Goal: Information Seeking & Learning: Learn about a topic

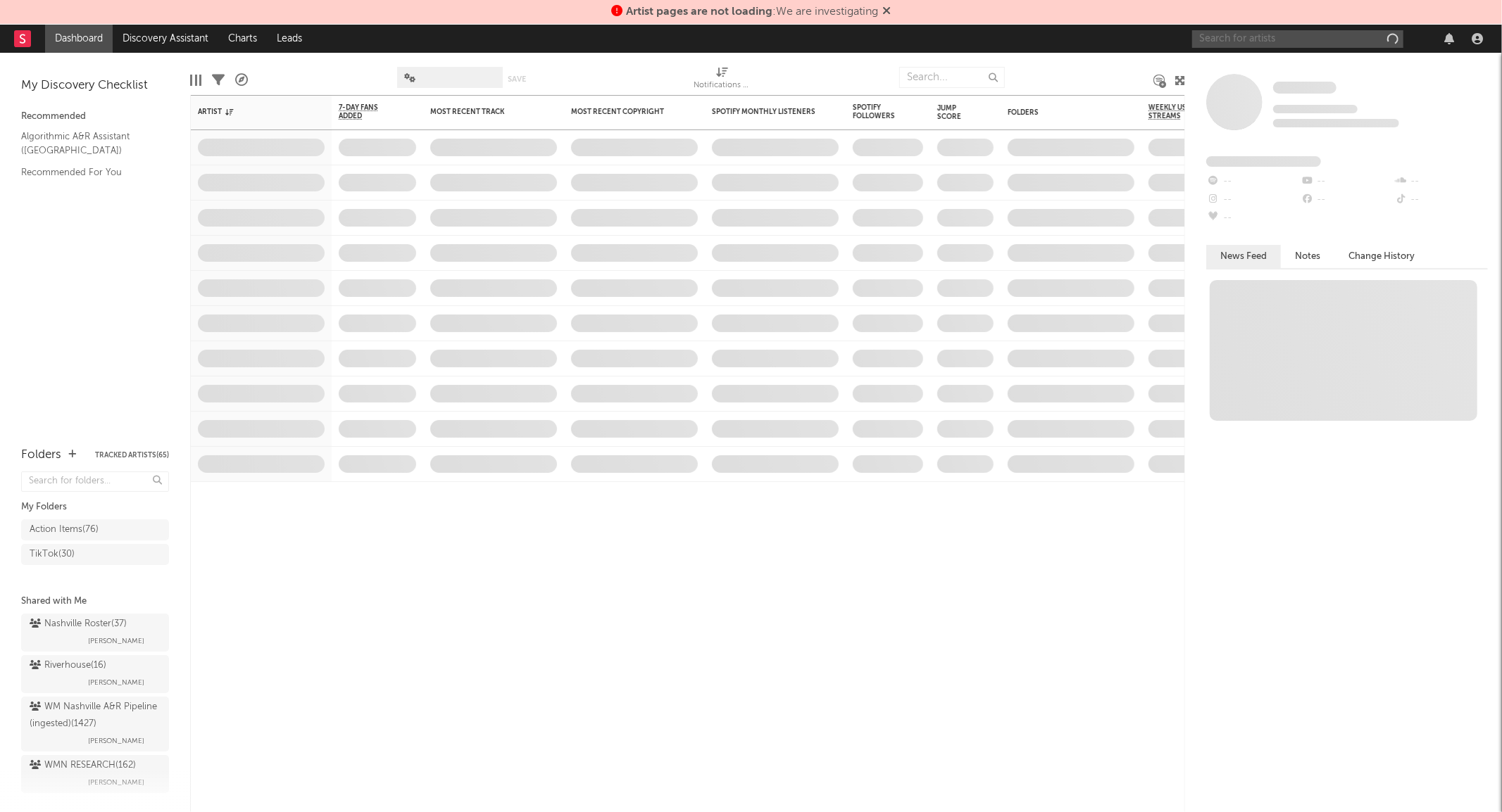
click at [1282, 38] on input "text" at bounding box center [1297, 38] width 211 height 17
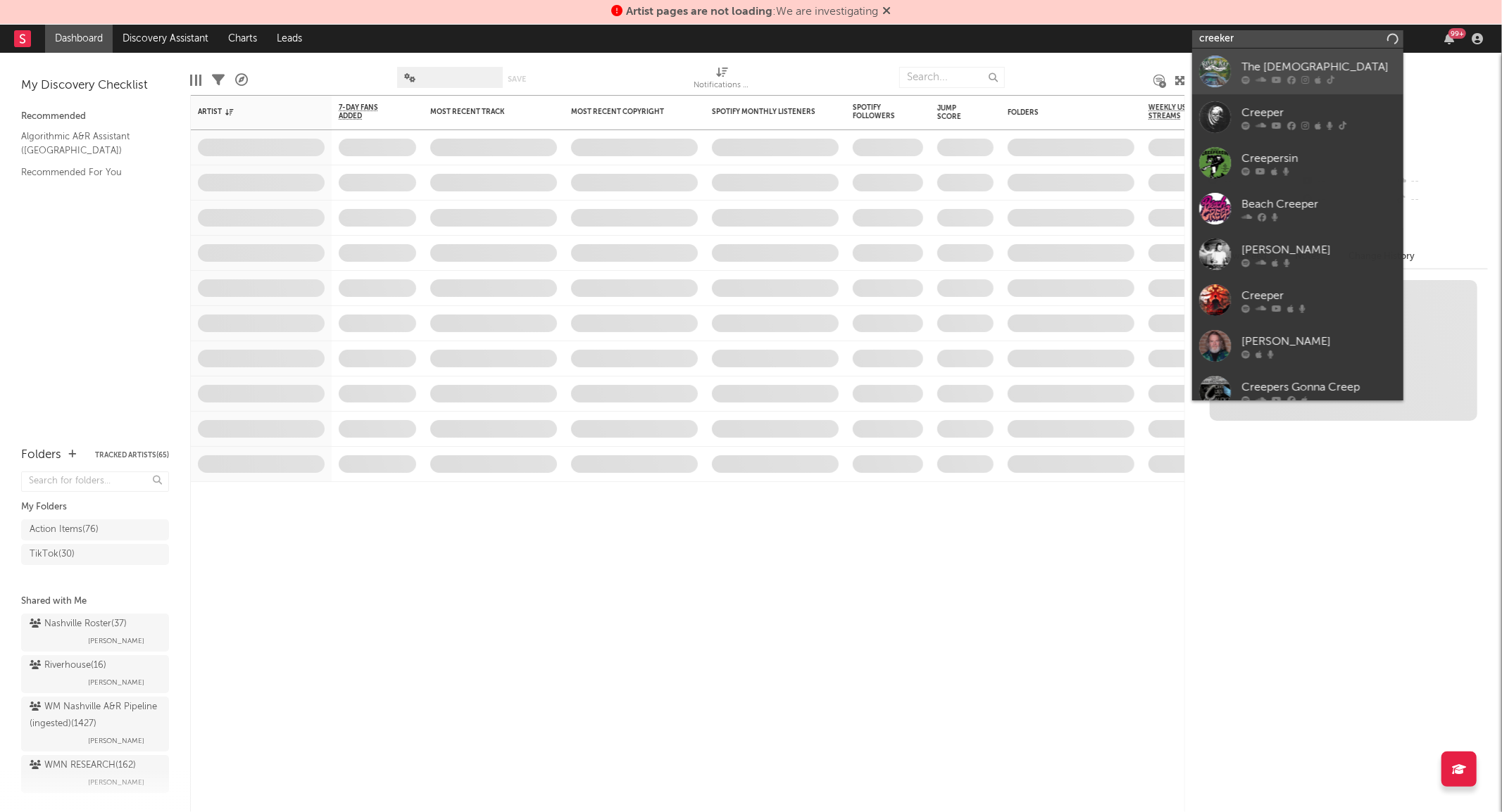
type input "creeker"
click at [1250, 78] on div at bounding box center [1319, 79] width 155 height 8
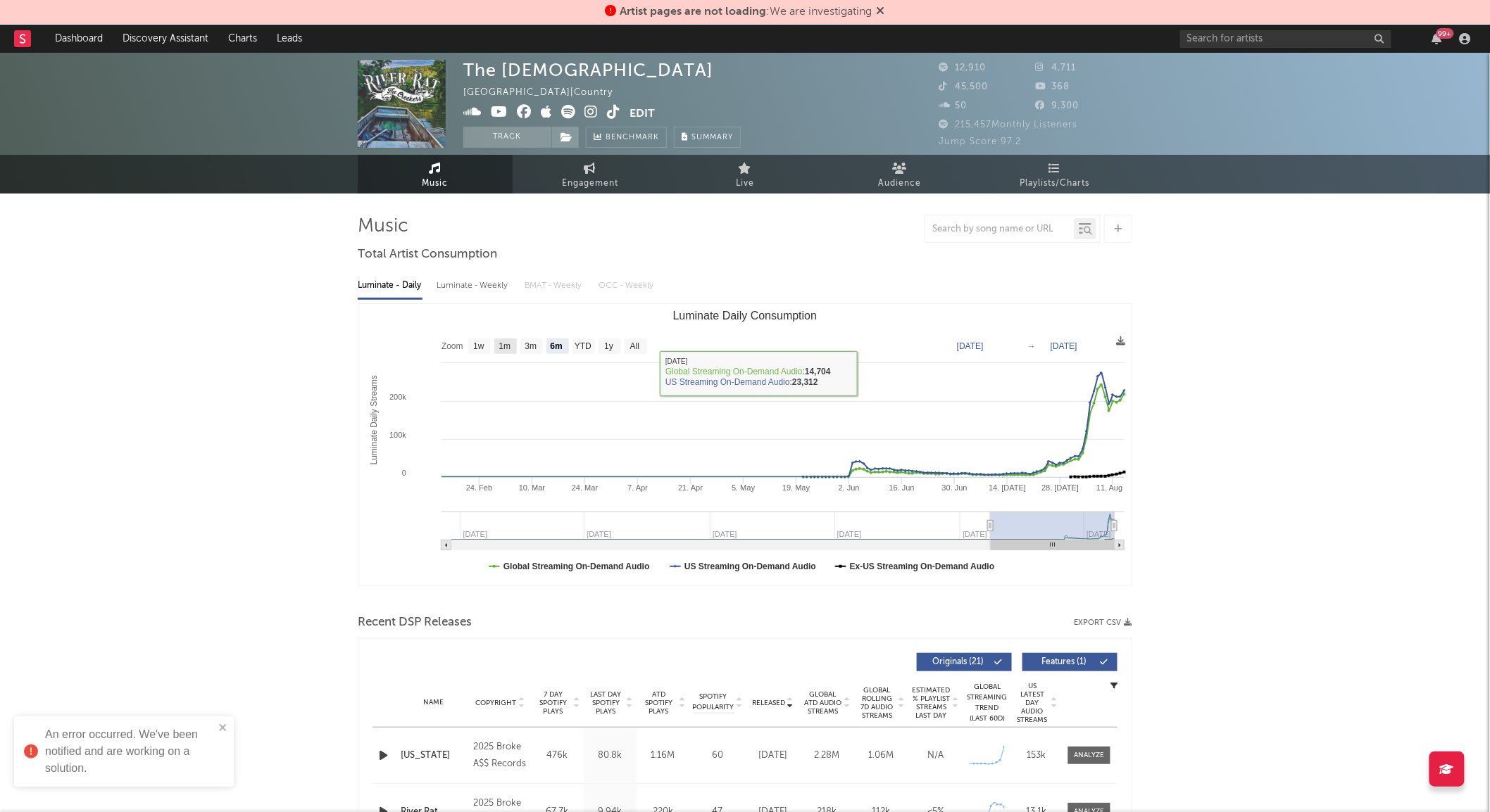
click at [508, 339] on rect "Luminate Daily Consumption" at bounding box center [505, 346] width 23 height 16
select select "1m"
type input "[DATE]"
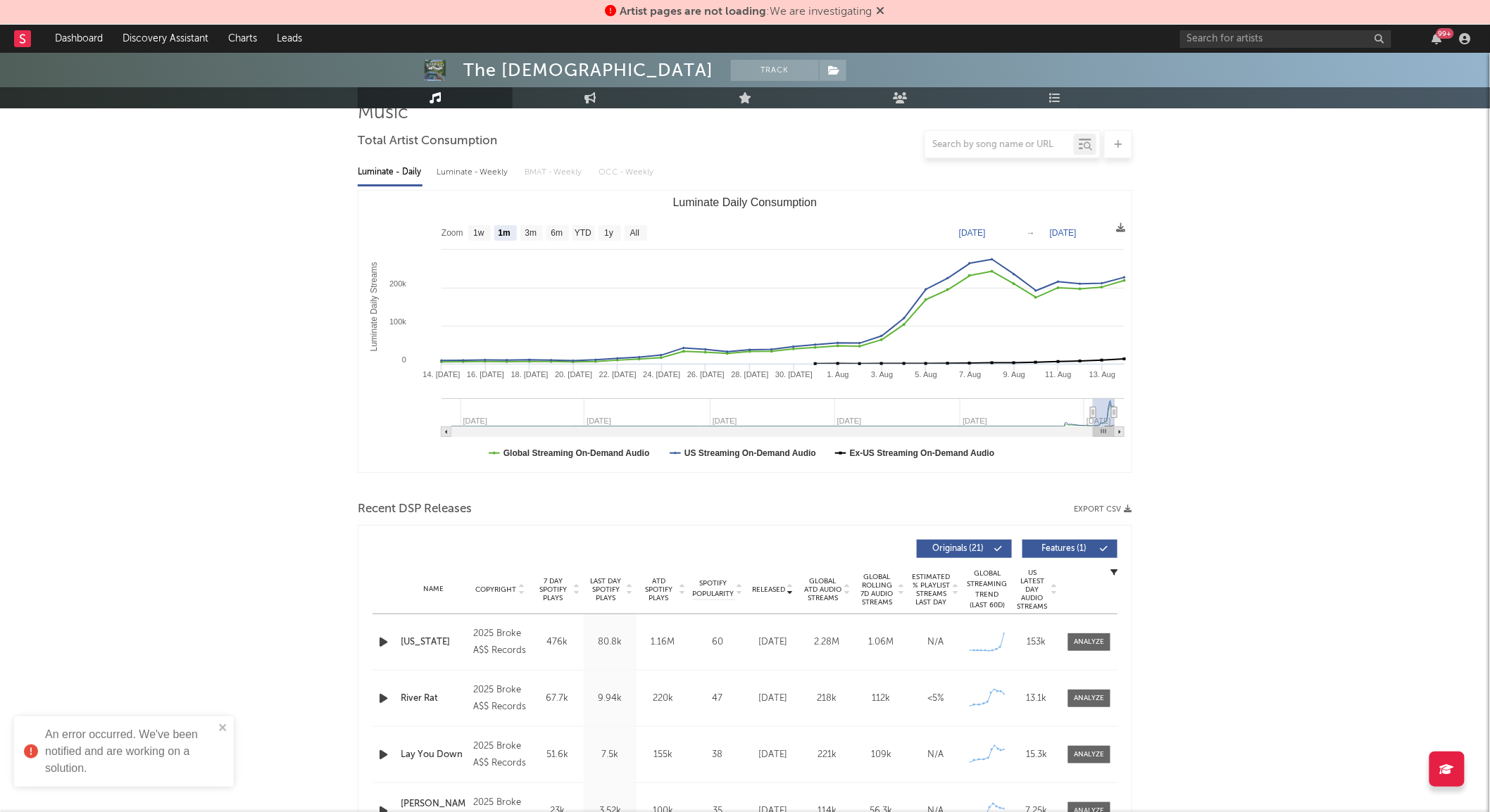
scroll to position [114, 0]
click at [1093, 641] on div at bounding box center [1089, 642] width 30 height 11
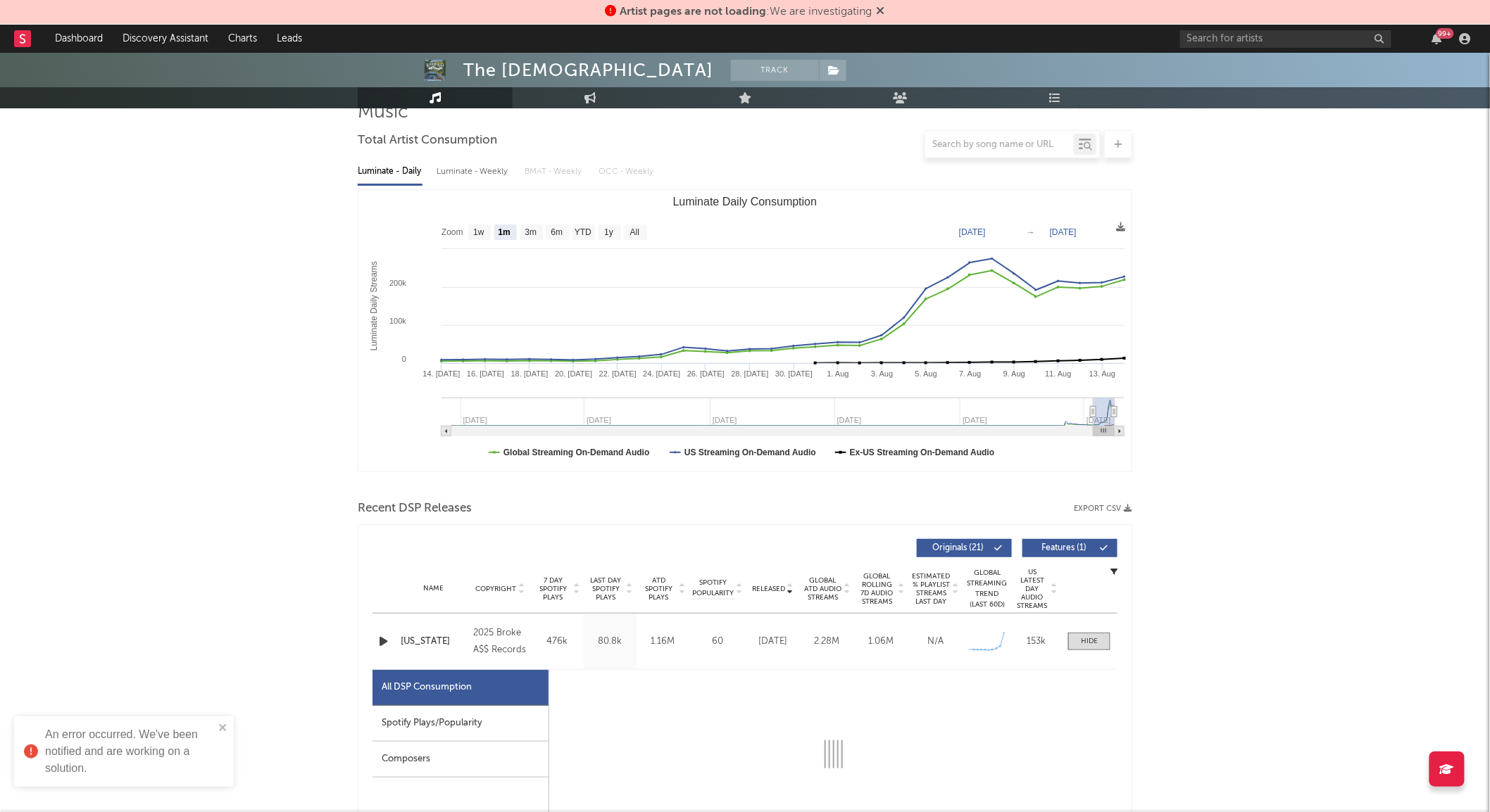
select select "1w"
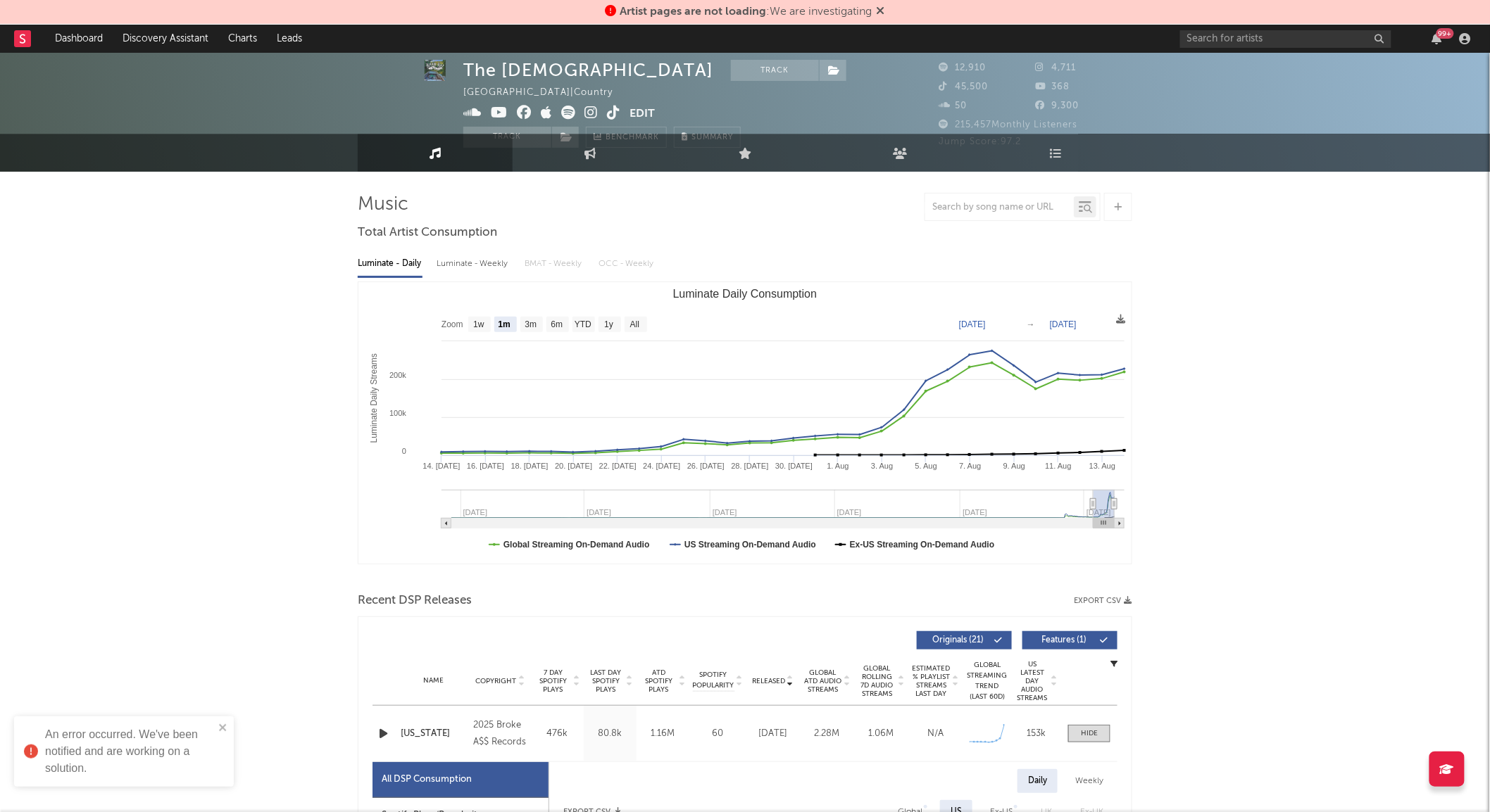
scroll to position [2, 0]
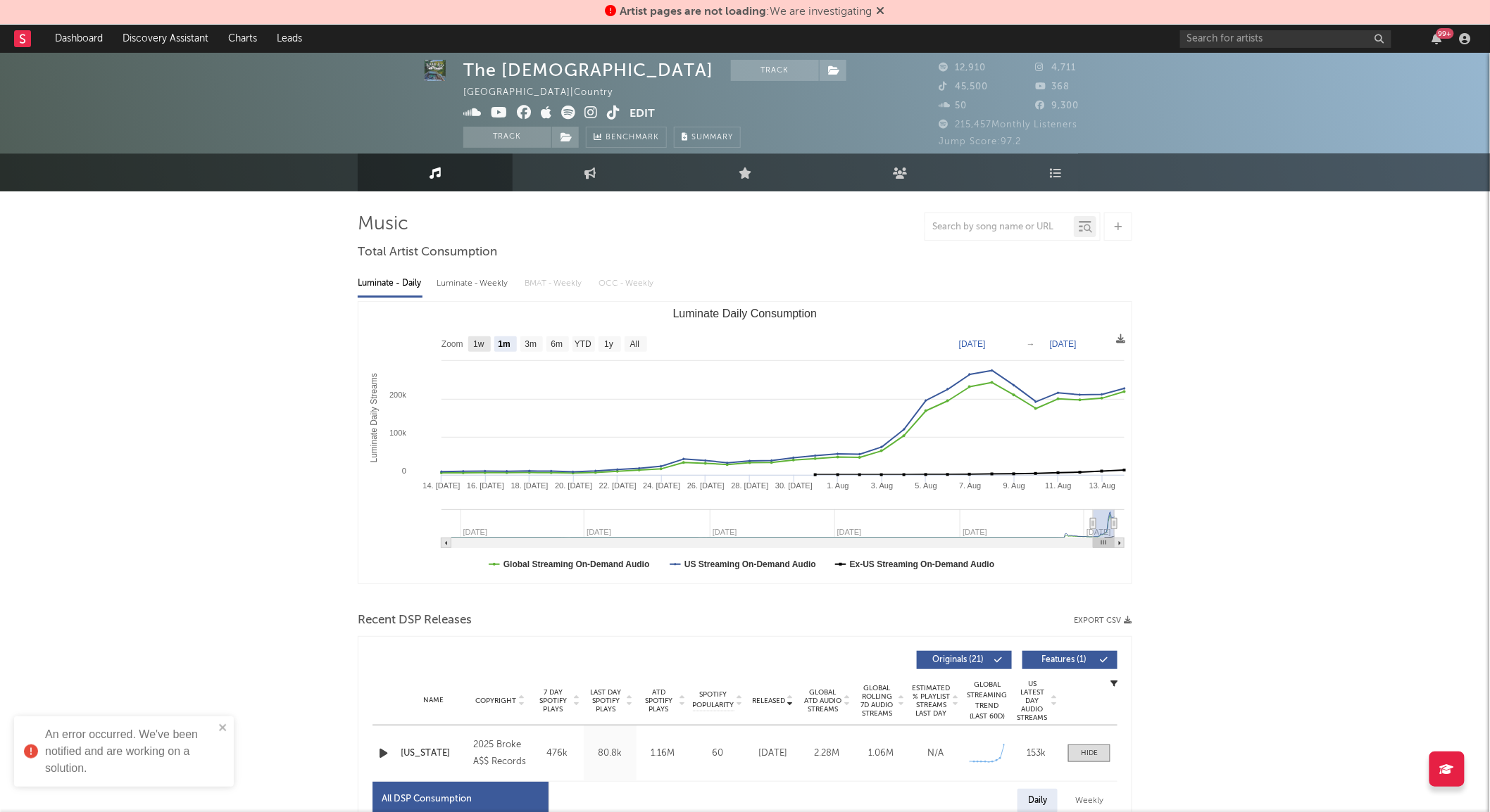
click at [486, 343] on rect "Luminate Daily Consumption" at bounding box center [480, 343] width 23 height 16
select select "1w"
type input "[DATE]"
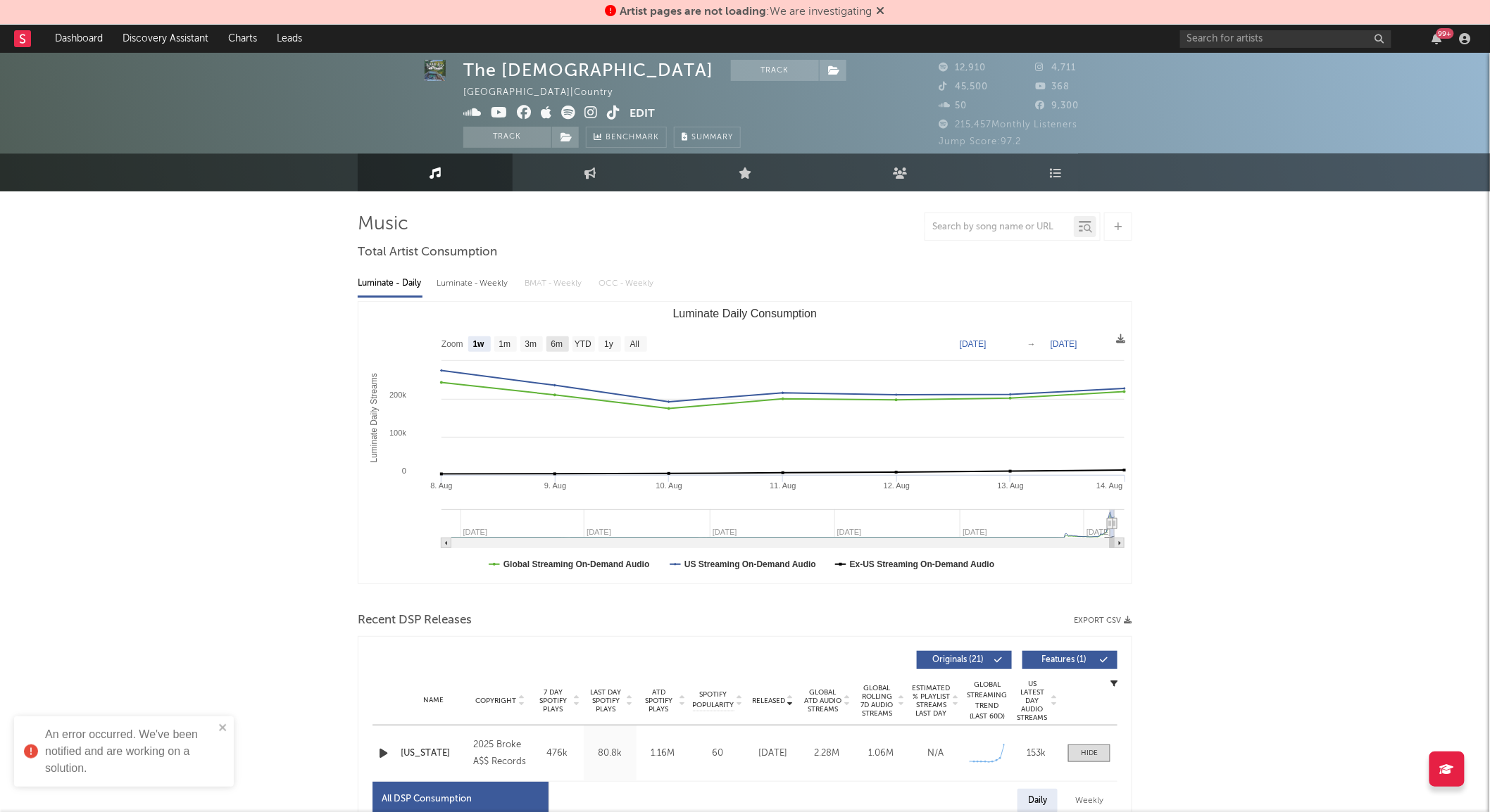
click at [552, 341] on text "6m" at bounding box center [556, 344] width 12 height 10
select select "6m"
type input "[DATE]"
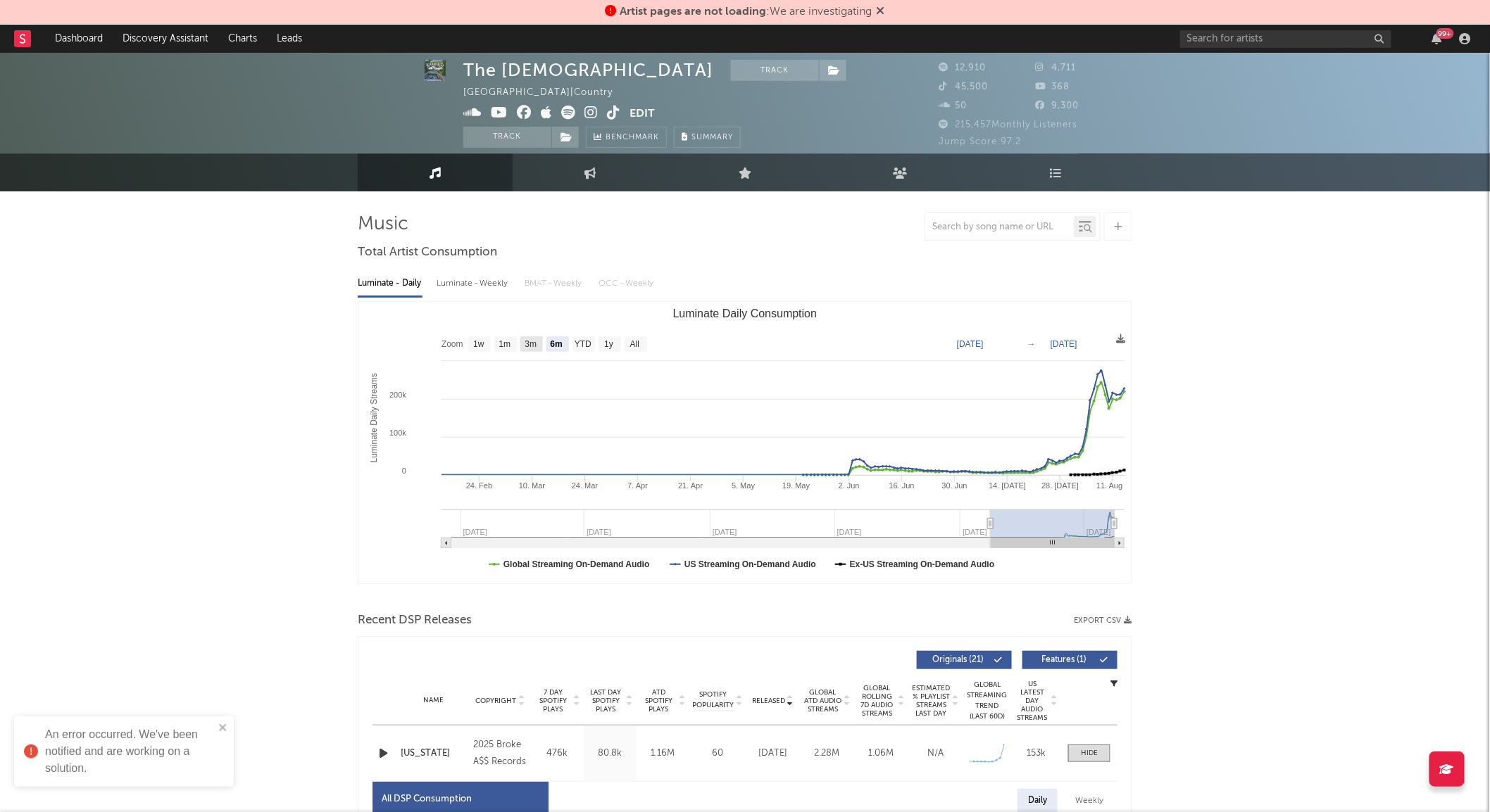
click at [542, 346] on rect "Luminate Daily Consumption" at bounding box center [532, 343] width 23 height 16
select select "3m"
type input "[DATE]"
